Goal: Transaction & Acquisition: Purchase product/service

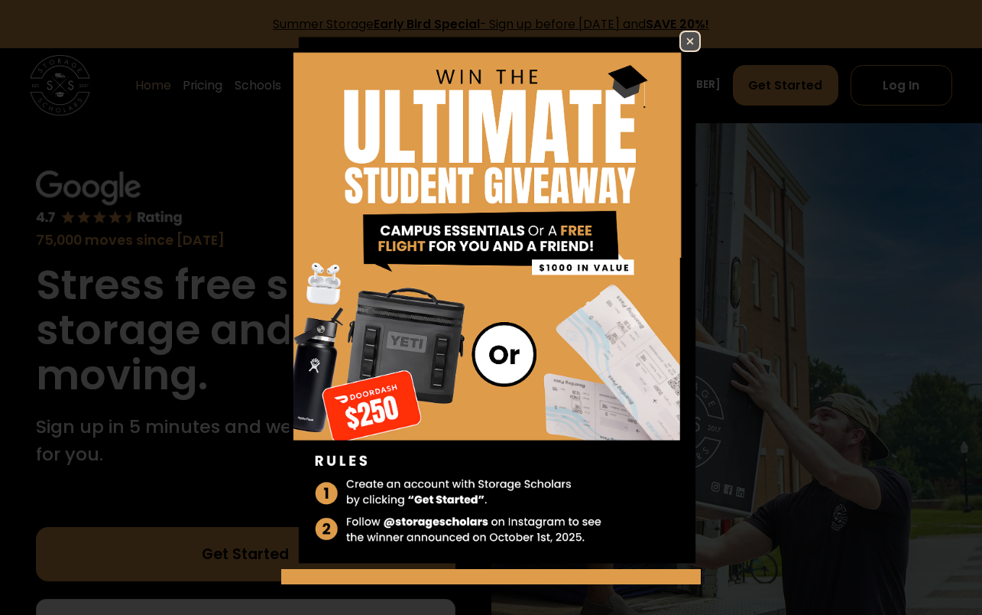
click at [681, 41] on img at bounding box center [690, 41] width 18 height 18
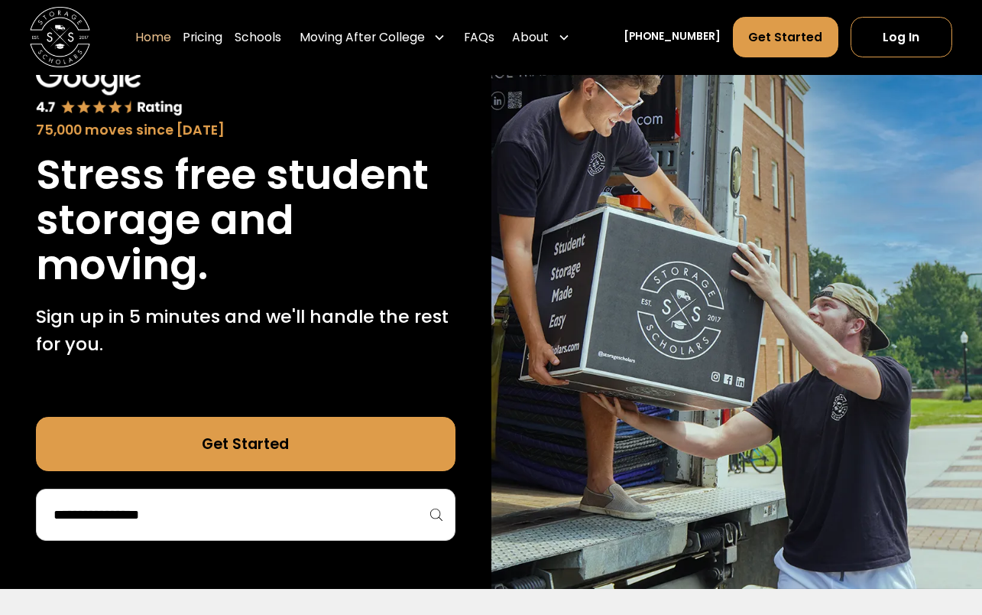
scroll to position [153, 0]
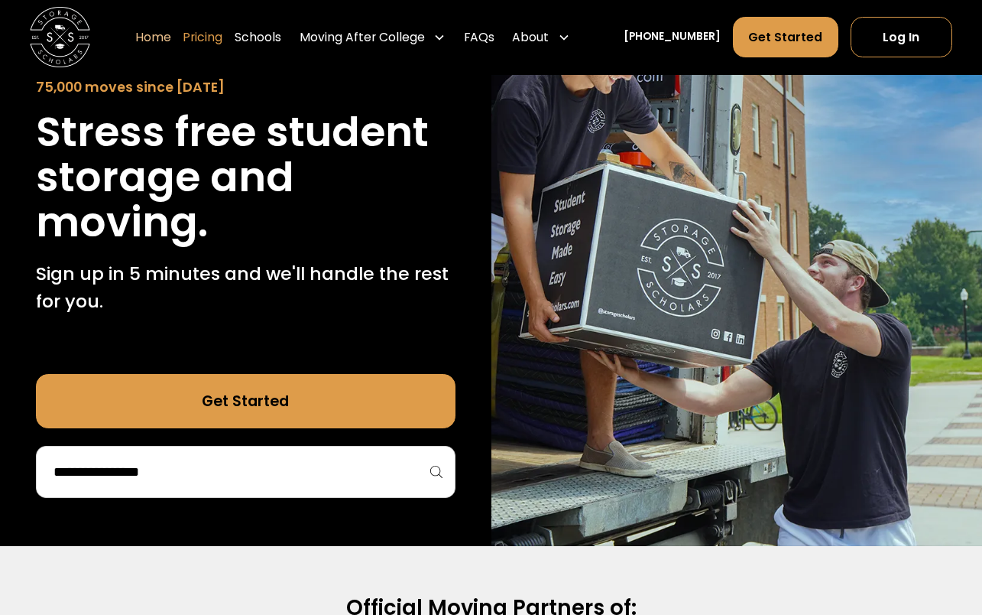
click at [222, 32] on link "Pricing" at bounding box center [203, 38] width 40 height 42
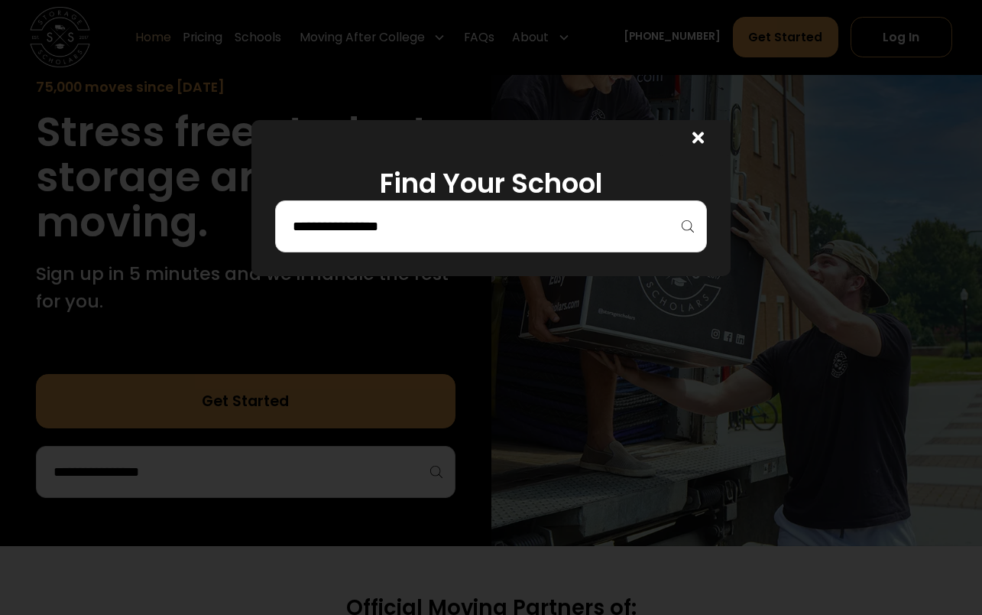
click at [404, 225] on input "search" at bounding box center [490, 226] width 399 height 26
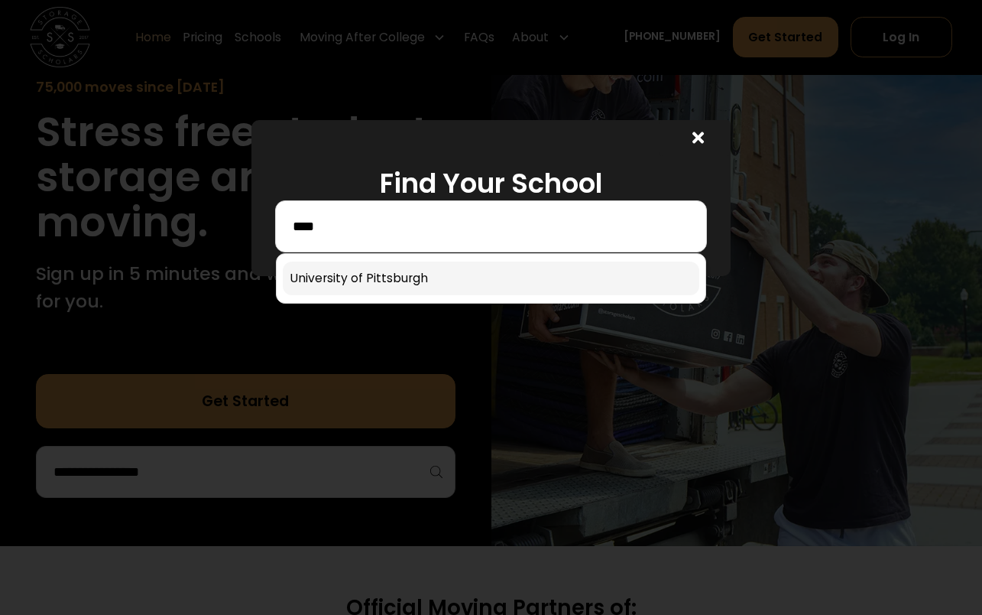
type input "****"
click at [407, 272] on link at bounding box center [491, 278] width 416 height 34
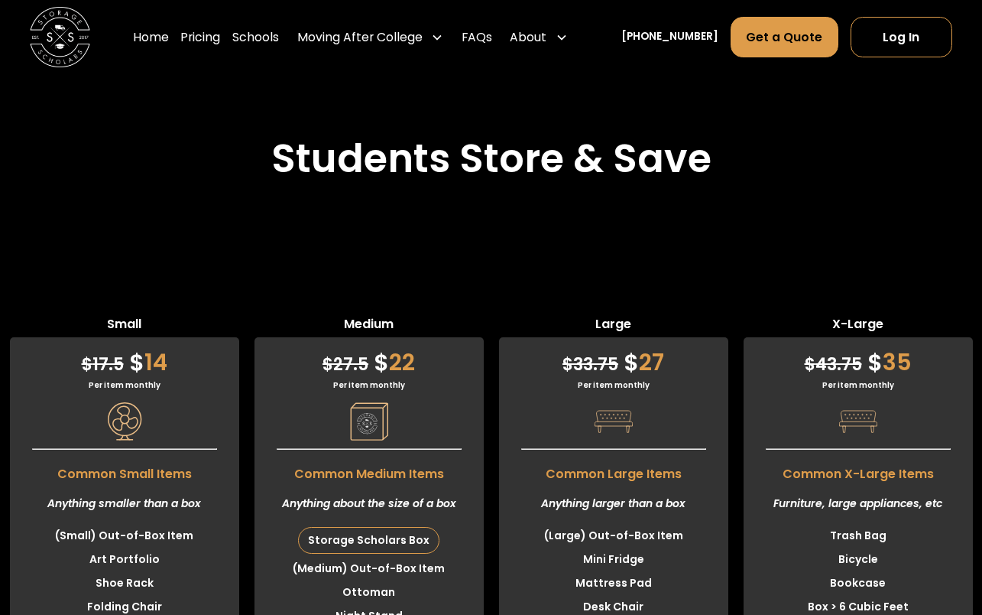
scroll to position [3496, 0]
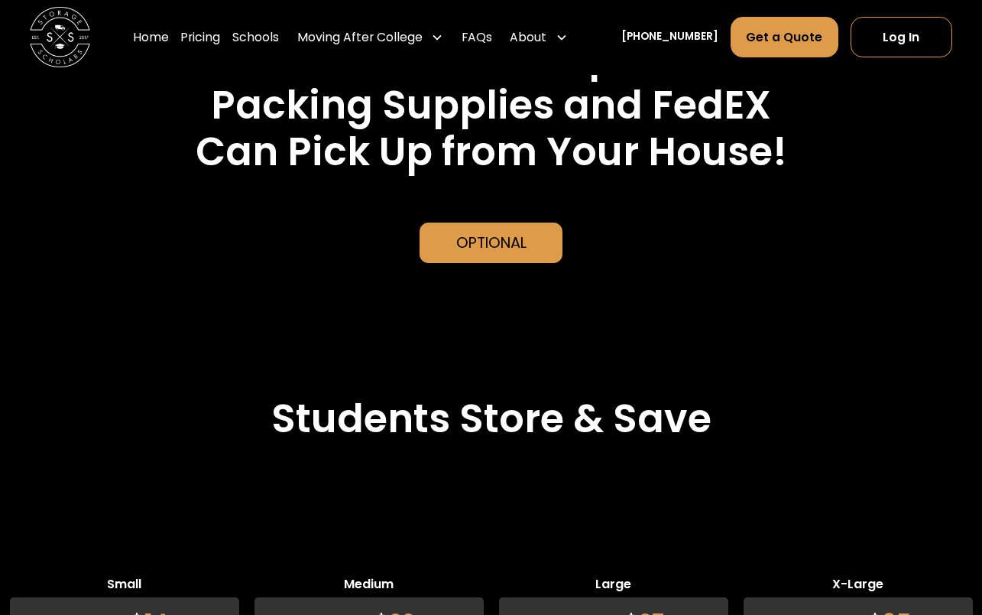
scroll to position [3471, 0]
